Goal: Navigation & Orientation: Find specific page/section

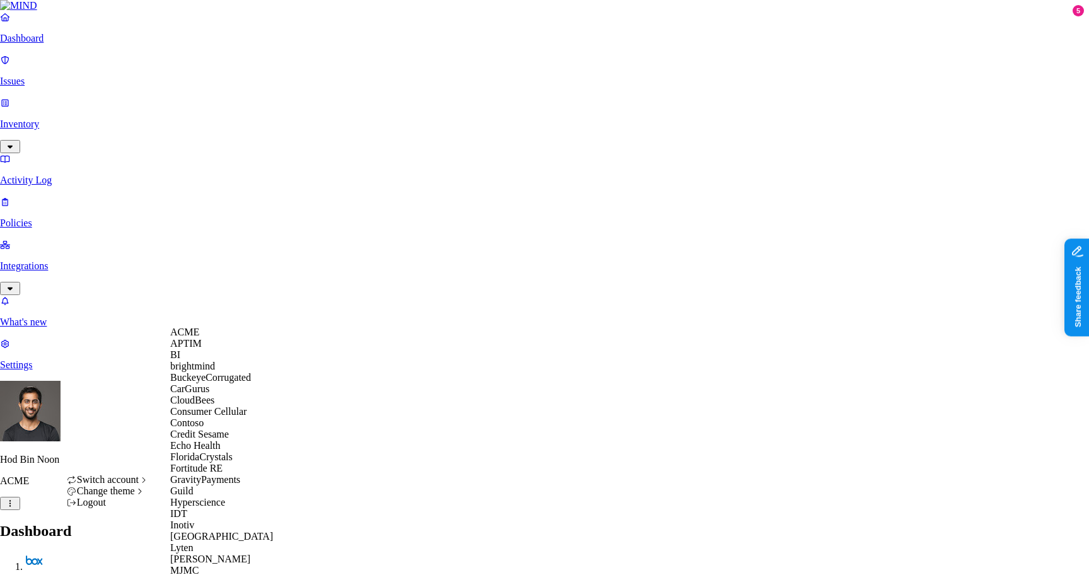
scroll to position [574, 0]
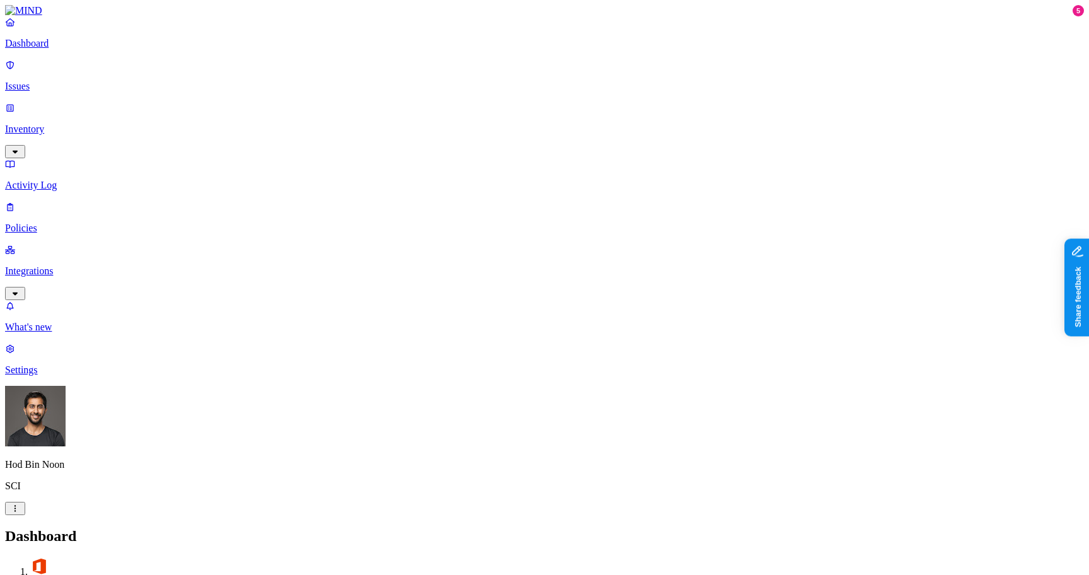
click at [95, 262] on nav "Dashboard Issues Inventory Activity Log Policies Integrations What's new 5 Sett…" at bounding box center [544, 195] width 1079 height 359
click at [64, 124] on p "Inventory" at bounding box center [544, 129] width 1079 height 11
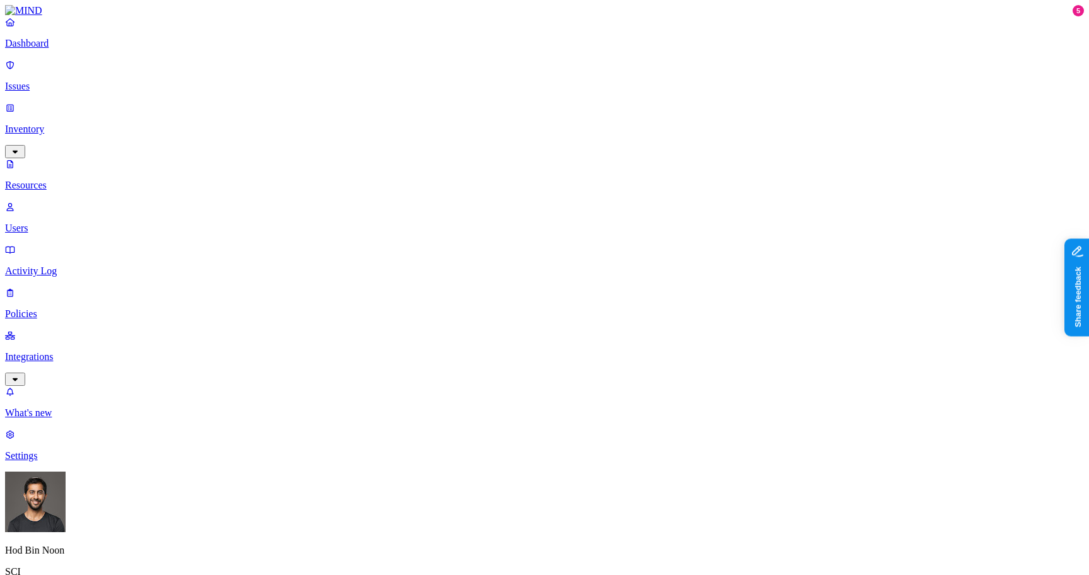
click at [64, 351] on p "Integrations" at bounding box center [544, 356] width 1079 height 11
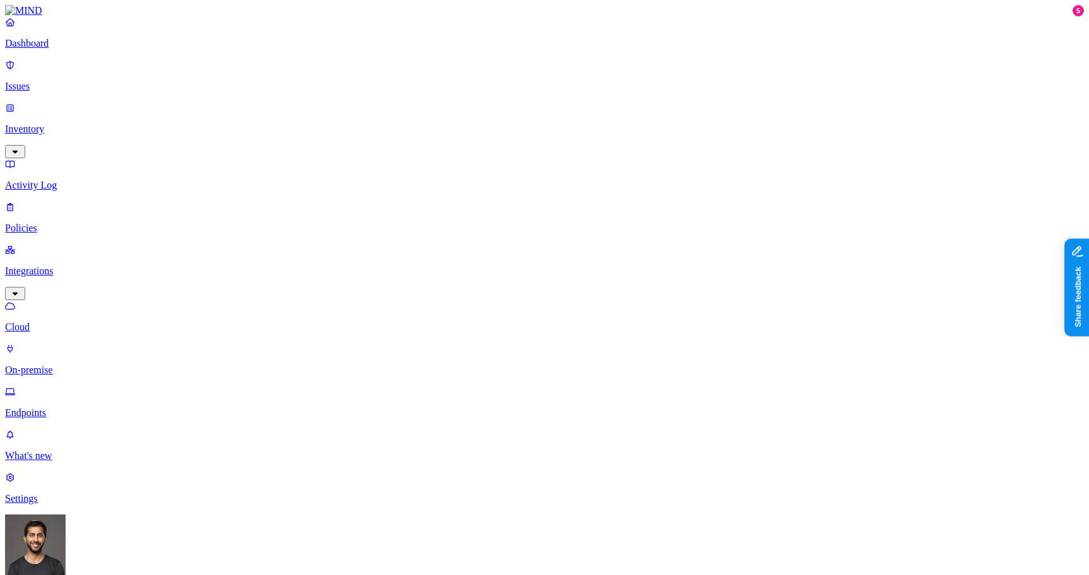
drag, startPoint x: 69, startPoint y: 224, endPoint x: 86, endPoint y: 228, distance: 17.4
click at [69, 407] on p "Endpoints" at bounding box center [544, 412] width 1079 height 11
click at [57, 321] on p "Cloud" at bounding box center [544, 326] width 1079 height 11
